Goal: Communication & Community: Answer question/provide support

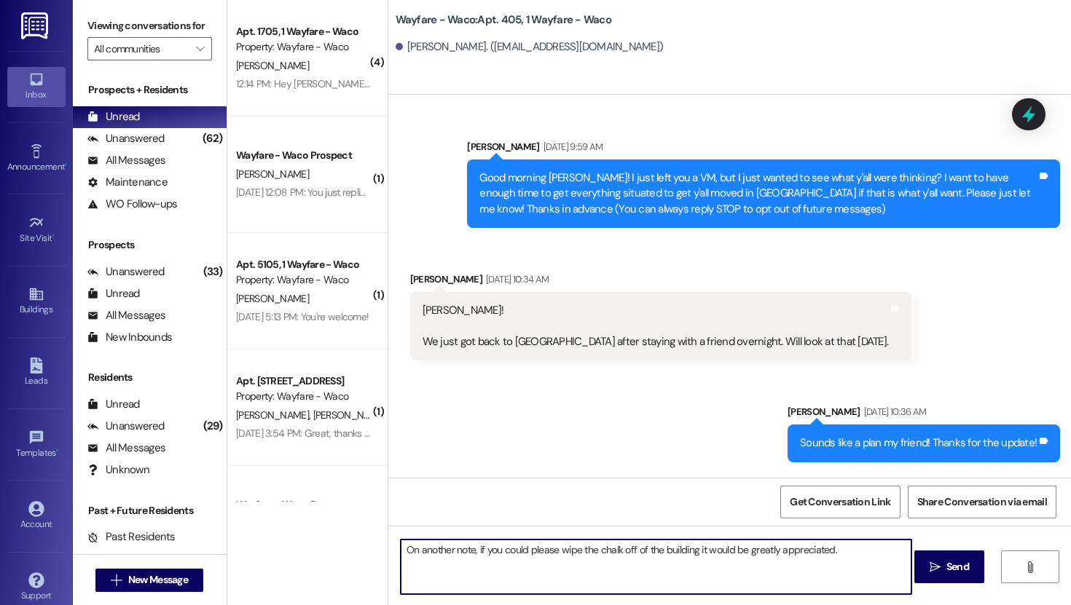
scroll to position [9802, 0]
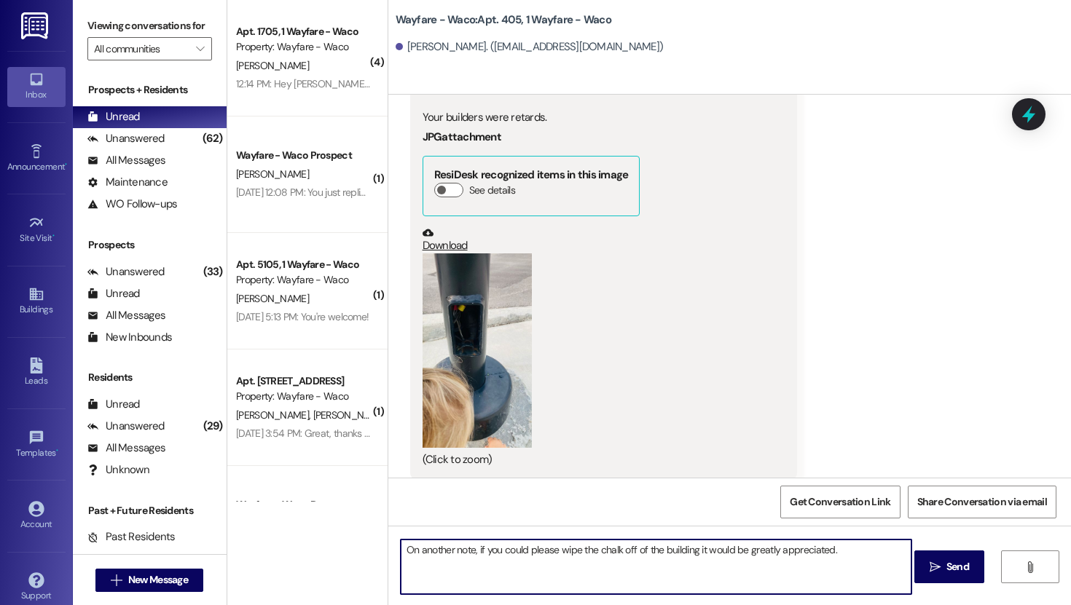
click at [575, 552] on textarea "On another note, if you could please wipe the chalk off of the building it woul…" at bounding box center [656, 567] width 511 height 55
click at [848, 543] on textarea "On another note, if you could please clean the chalk off of the building it wou…" at bounding box center [656, 567] width 511 height 55
click at [848, 559] on textarea "On another note, if you could please clean the chalk off of the building it wou…" at bounding box center [656, 567] width 511 height 55
type textarea "On another note, if you could please clean the chalk off of the building it wou…"
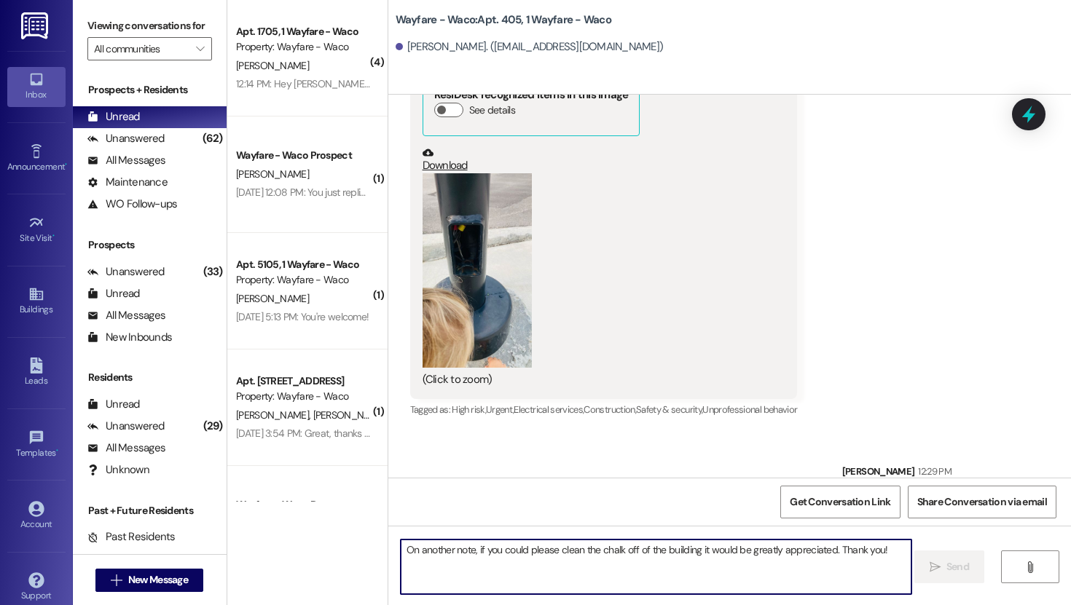
scroll to position [9904, 0]
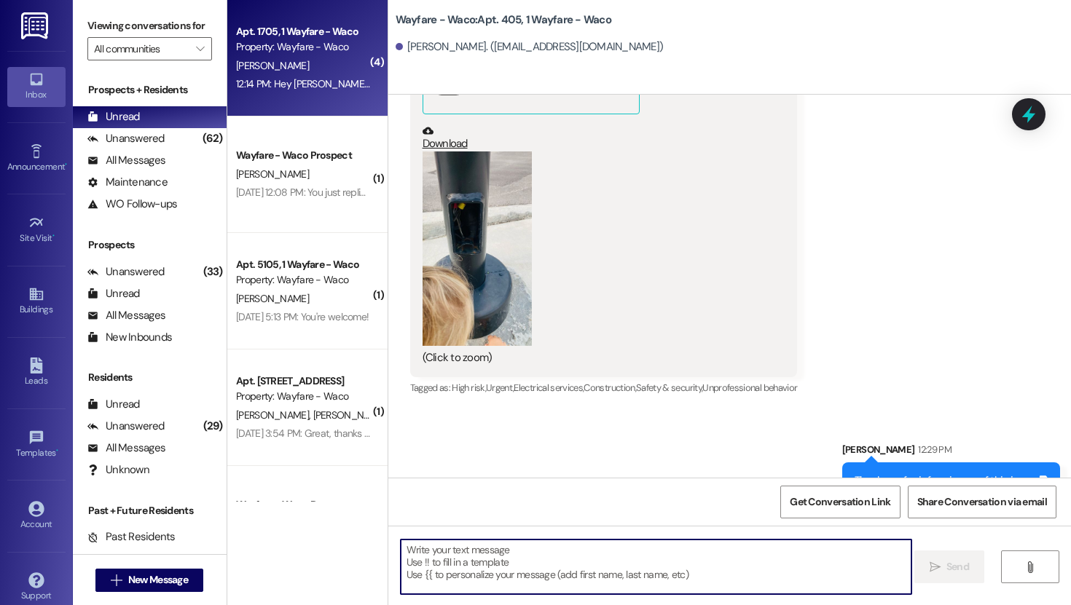
click at [294, 51] on div "Property: Wayfare - Waco" at bounding box center [303, 46] width 135 height 15
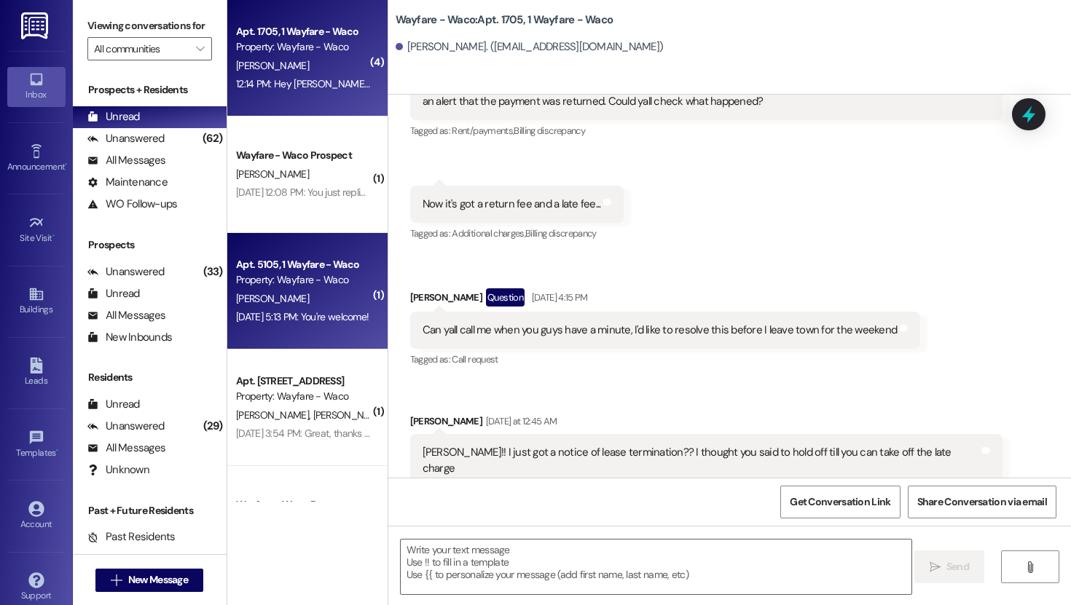
scroll to position [21144, 0]
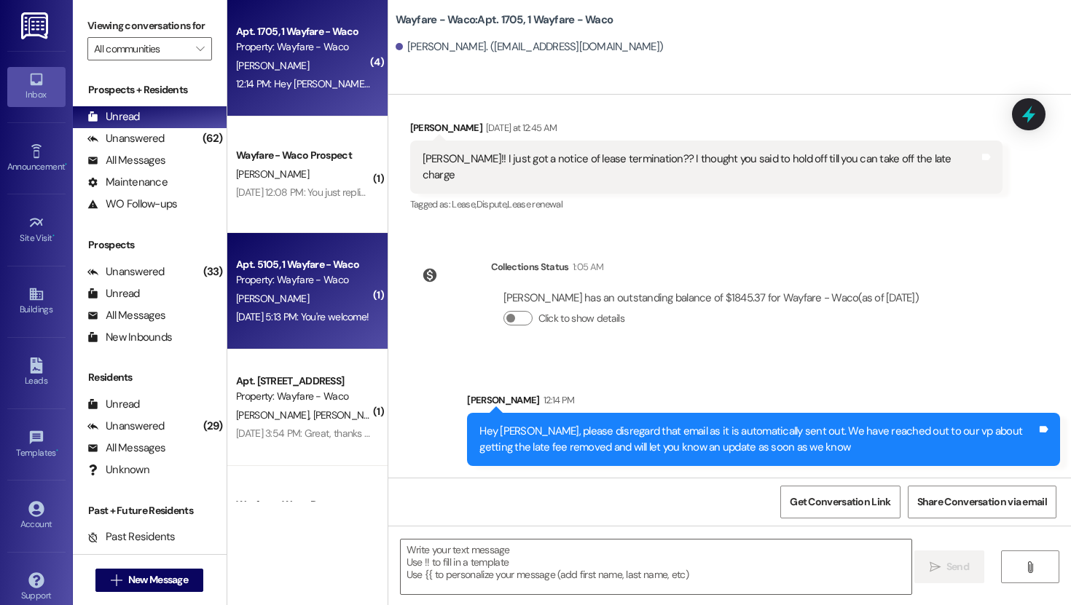
click at [286, 309] on div "[DATE] 5:13 PM: You're welcome! [DATE] 5:13 PM: You're welcome!" at bounding box center [304, 317] width 138 height 18
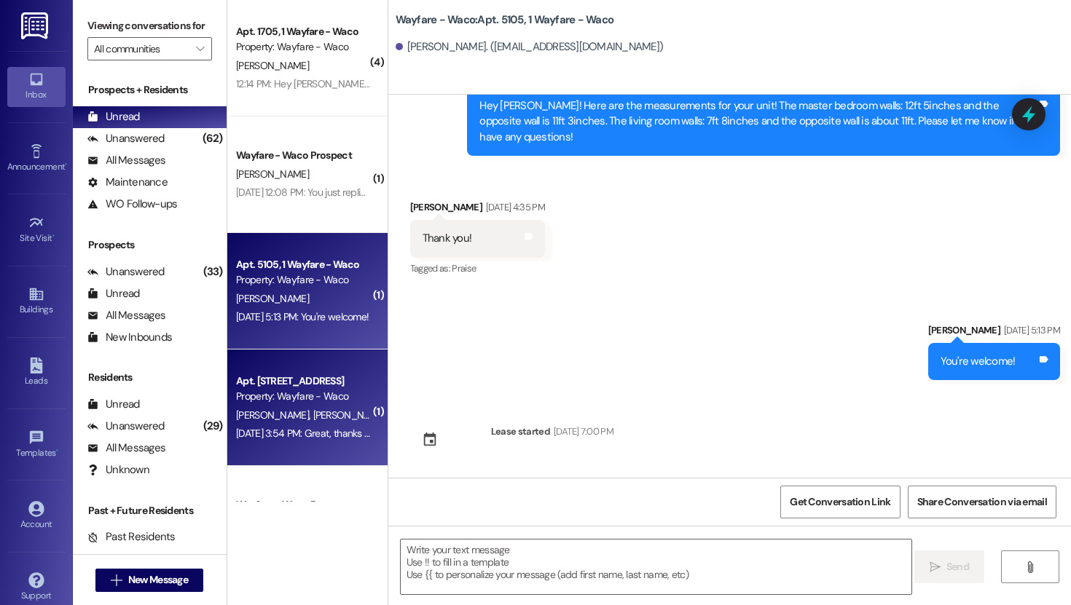
scroll to position [451, 0]
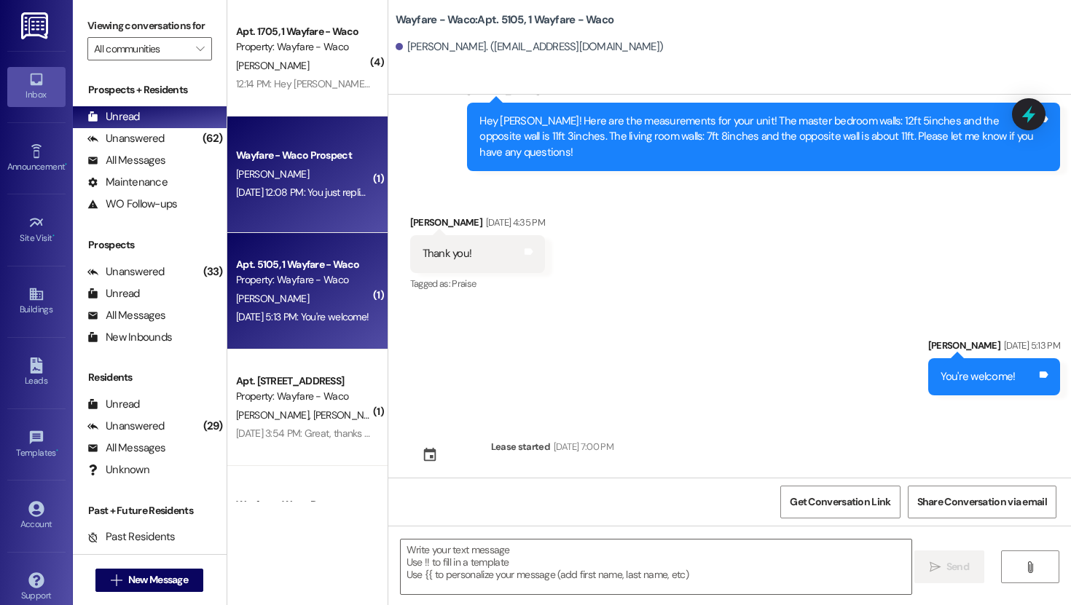
click at [294, 190] on div "[DATE] 12:08 PM: You just replied 'Stop'. Are you sure you want to opt out of t…" at bounding box center [530, 192] width 589 height 13
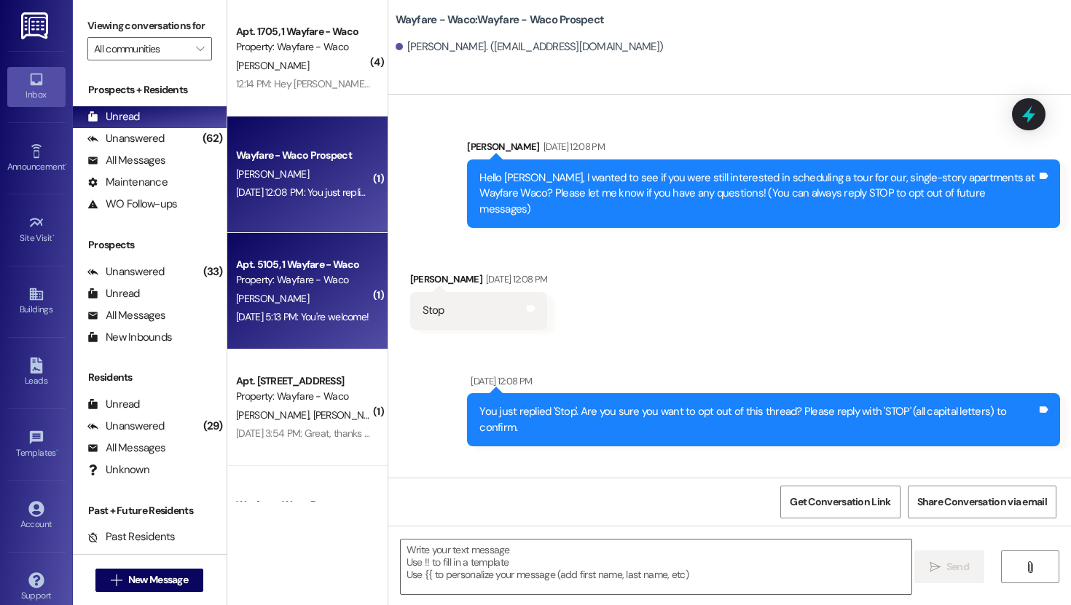
scroll to position [85, 0]
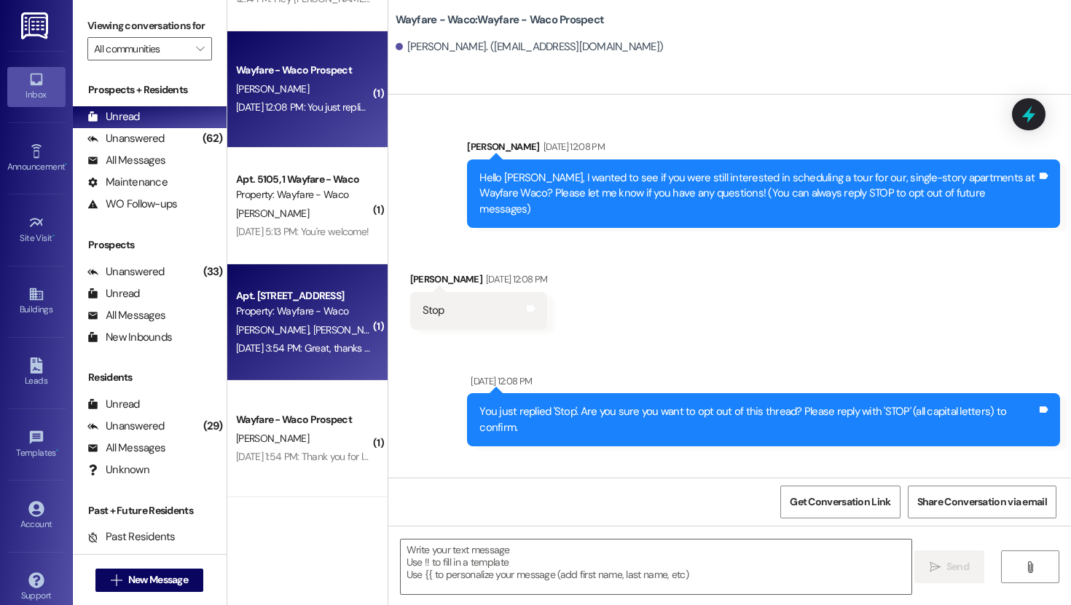
click at [299, 339] on div "[DATE] 3:54 PM: Great, thanks for the update! [DATE] 3:54 PM: Great, thanks for…" at bounding box center [304, 348] width 138 height 18
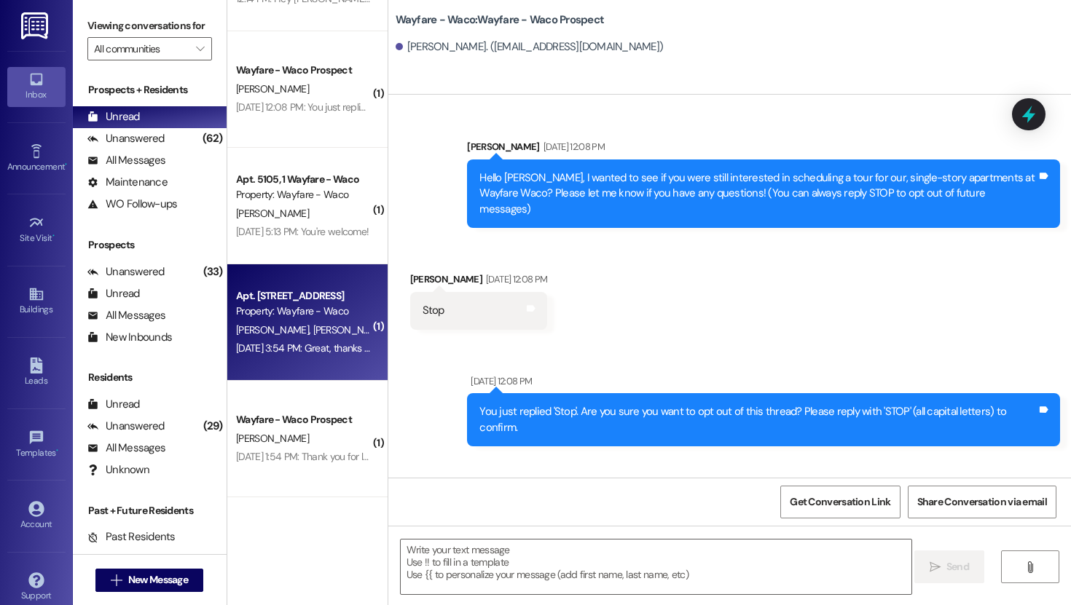
scroll to position [4824, 0]
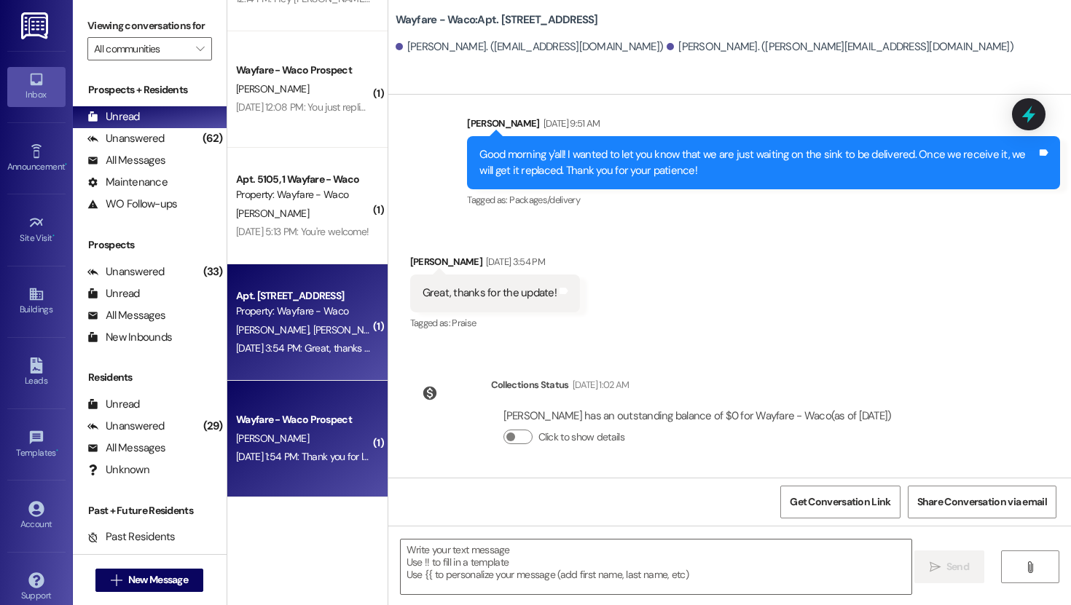
click at [277, 435] on div "[PERSON_NAME]" at bounding box center [304, 439] width 138 height 18
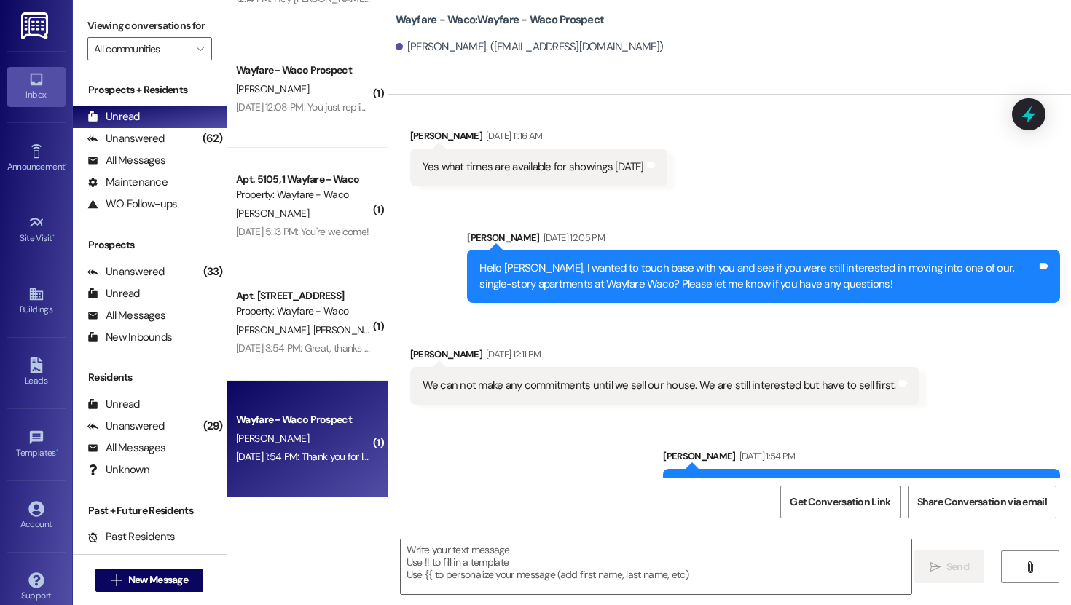
scroll to position [168, 0]
